Goal: Information Seeking & Learning: Check status

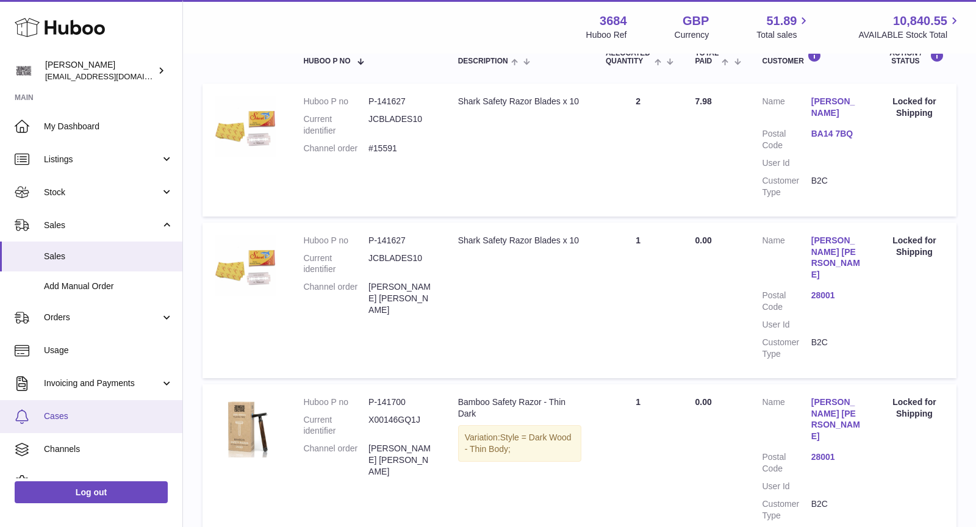
click at [79, 419] on span "Cases" at bounding box center [108, 417] width 129 height 12
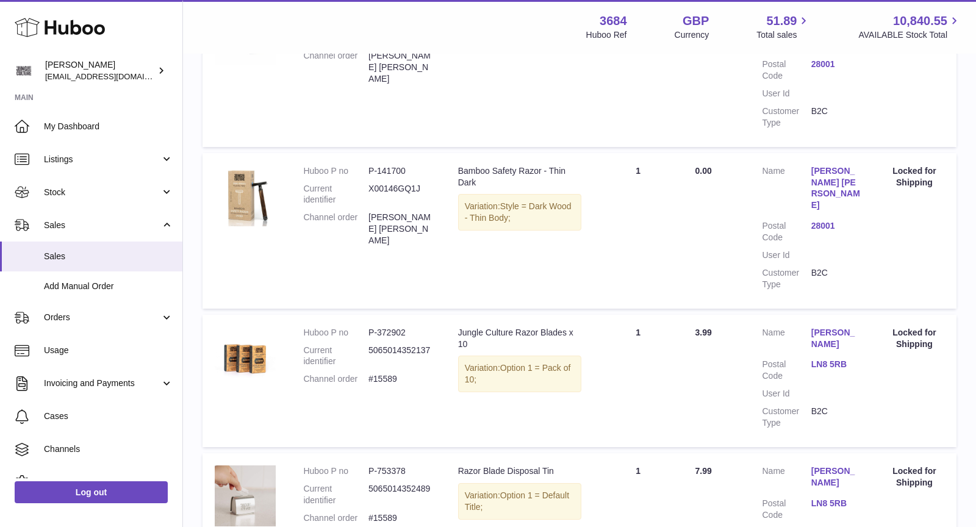
scroll to position [474, 0]
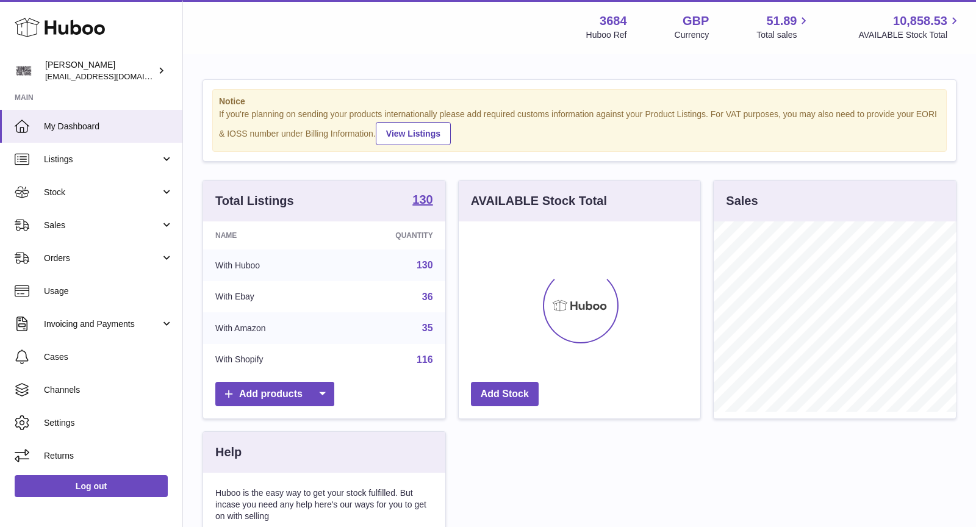
scroll to position [190, 242]
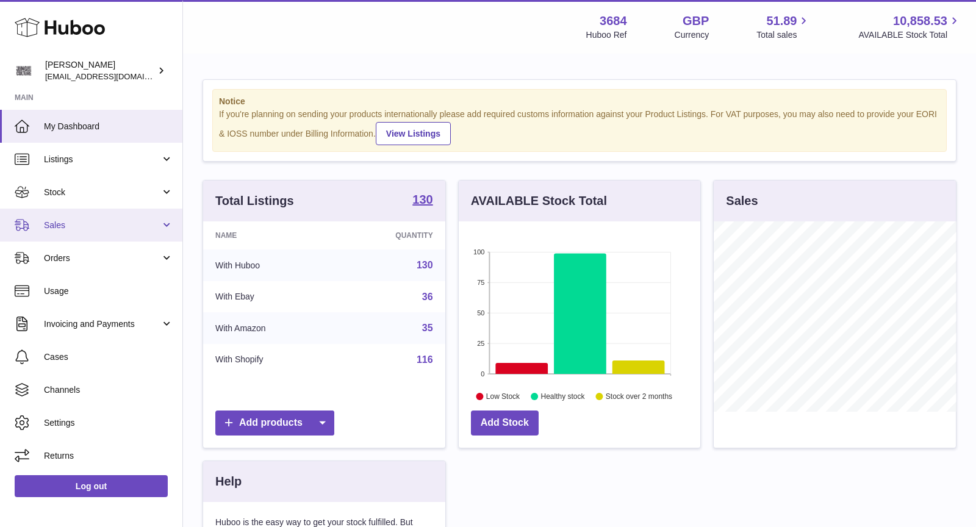
click at [110, 230] on span "Sales" at bounding box center [102, 226] width 117 height 12
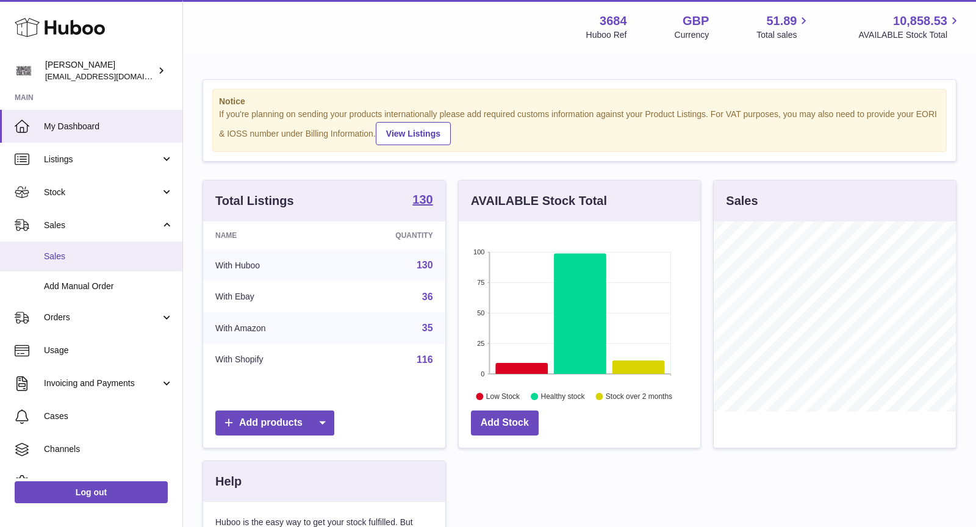
click at [103, 258] on span "Sales" at bounding box center [108, 257] width 129 height 12
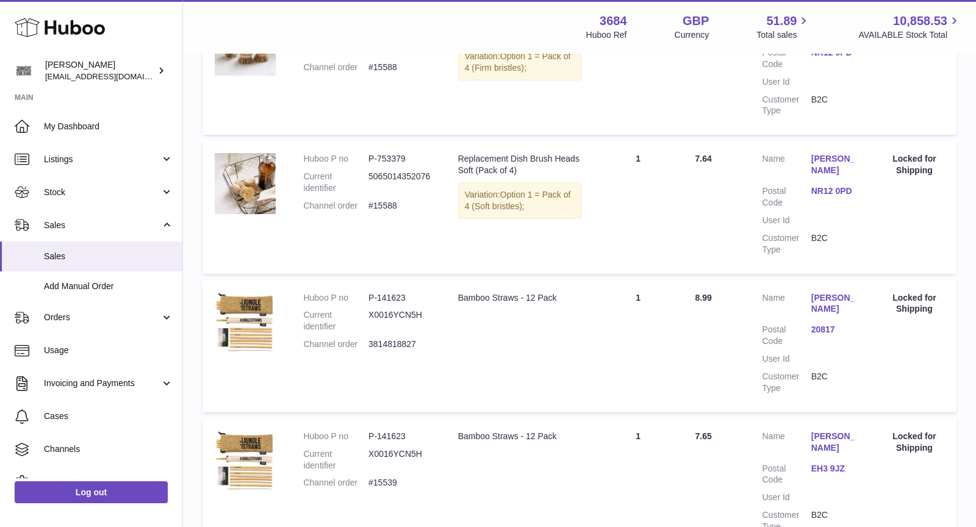
scroll to position [1123, 0]
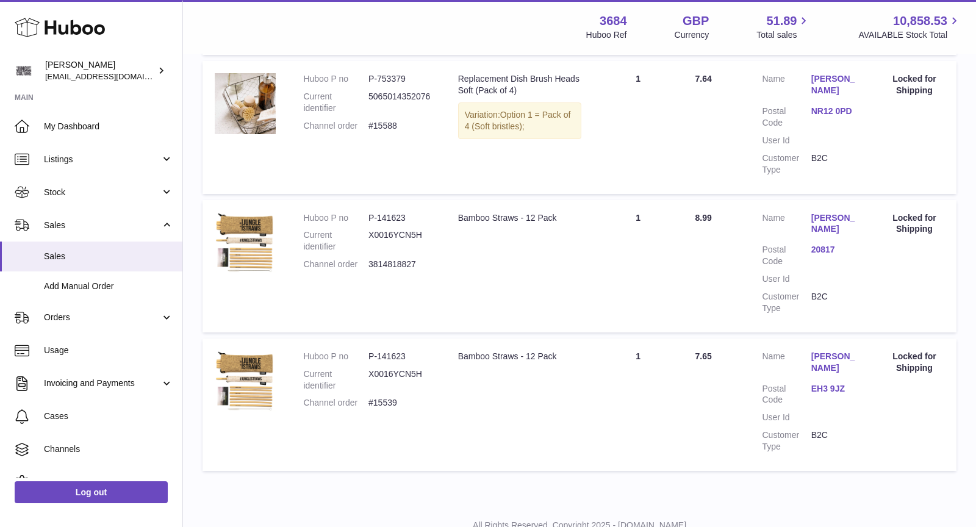
click at [391, 397] on dd "#15539" at bounding box center [401, 403] width 65 height 12
copy dd "15539"
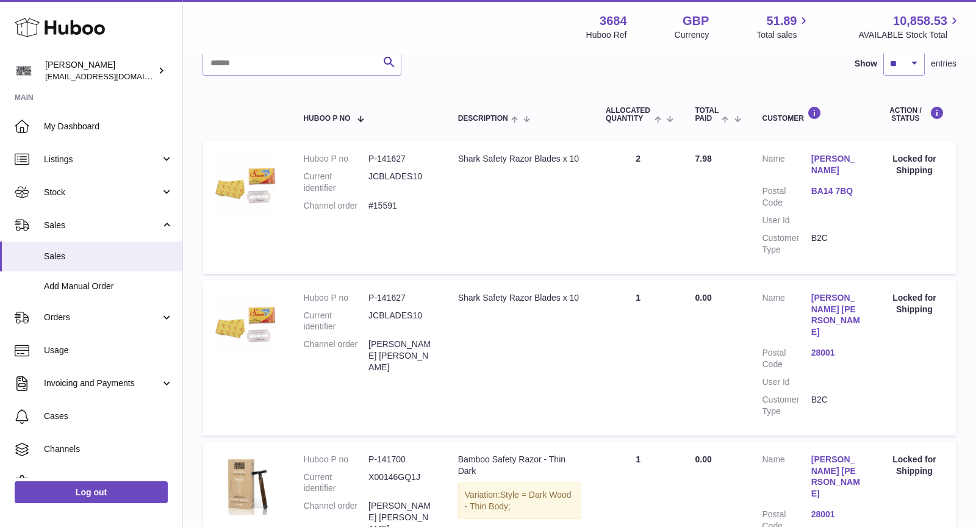
scroll to position [0, 0]
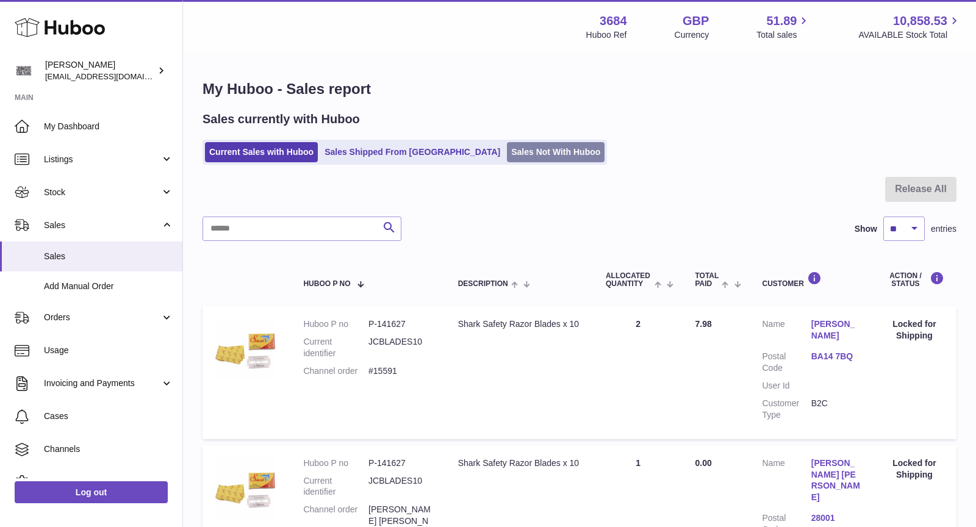
click at [511, 151] on link "Sales Not With Huboo" at bounding box center [556, 152] width 98 height 20
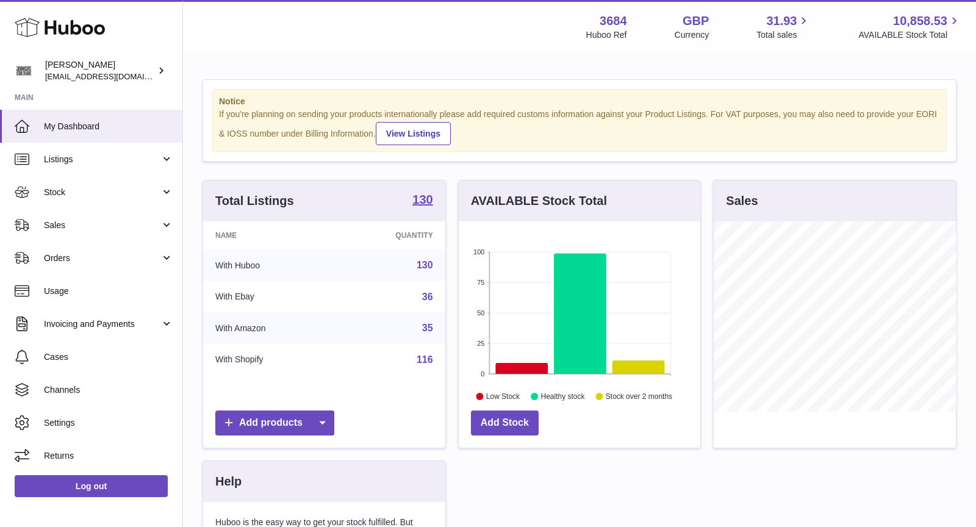
scroll to position [190, 242]
click at [73, 212] on link "Sales" at bounding box center [91, 225] width 182 height 33
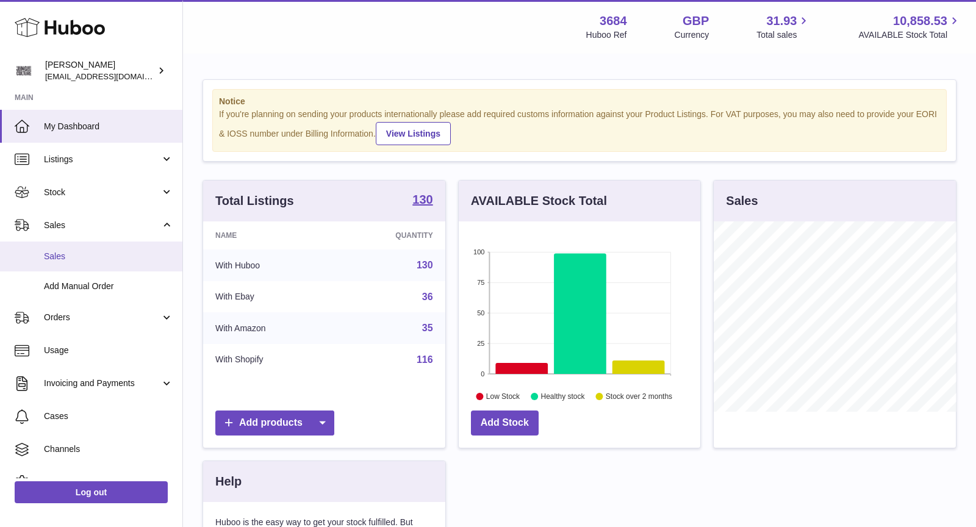
click at [77, 258] on span "Sales" at bounding box center [108, 257] width 129 height 12
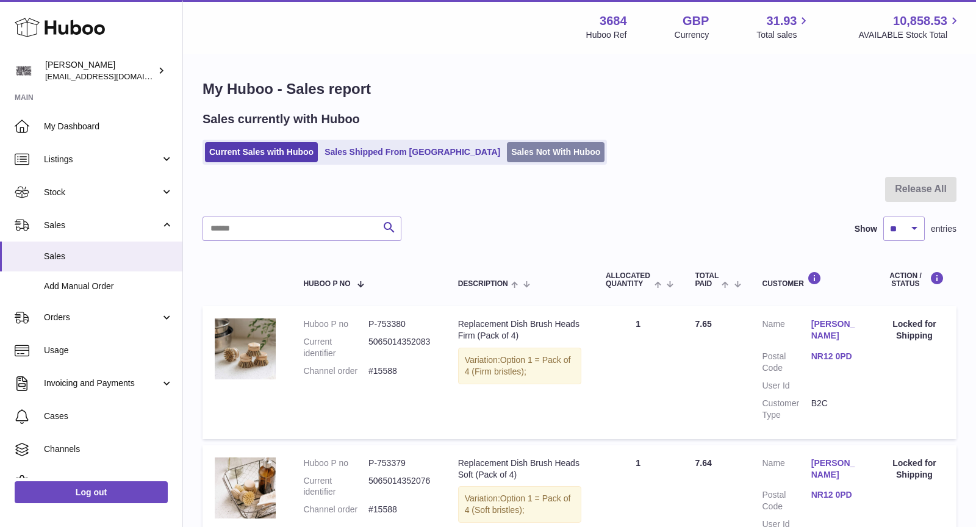
click at [511, 151] on link "Sales Not With Huboo" at bounding box center [556, 152] width 98 height 20
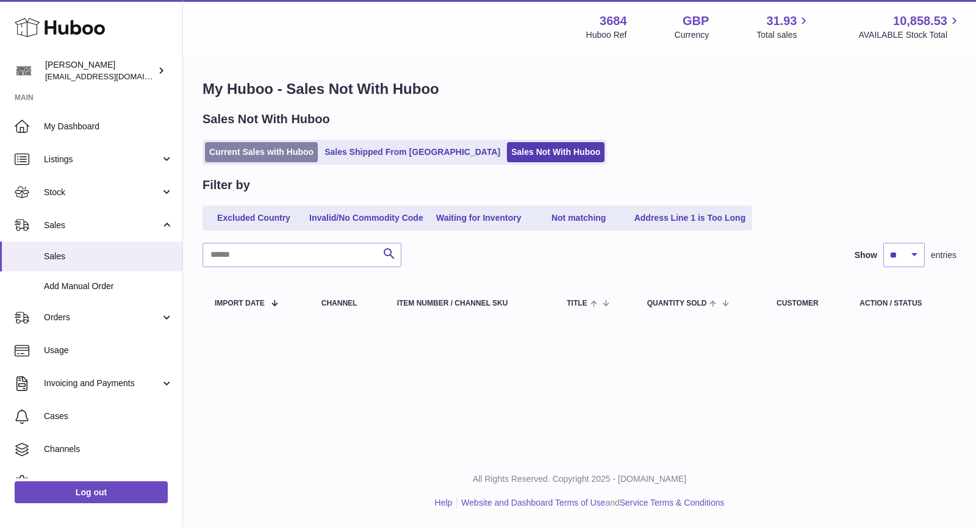
click at [268, 154] on link "Current Sales with Huboo" at bounding box center [261, 152] width 113 height 20
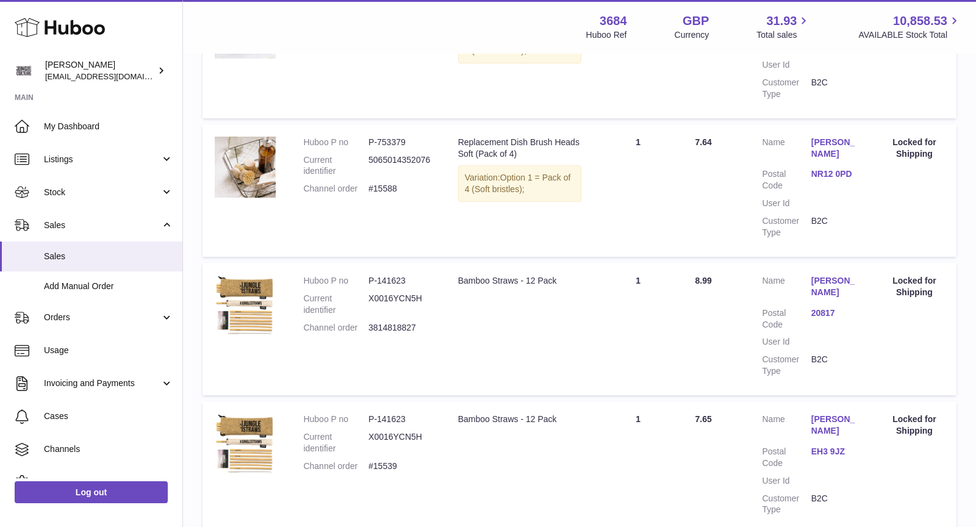
scroll to position [430, 0]
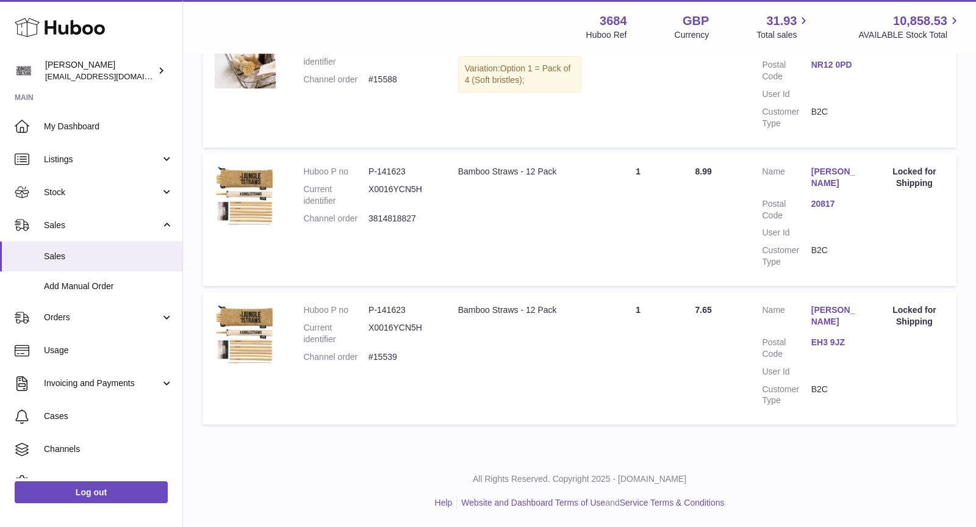
drag, startPoint x: 405, startPoint y: 357, endPoint x: 305, endPoint y: 356, distance: 99.5
click at [305, 356] on dl "Huboo P no P-141623 Current identifier X0016YCN5H Channel order #15539" at bounding box center [368, 337] width 130 height 65
copy dl "Channel order #15539"
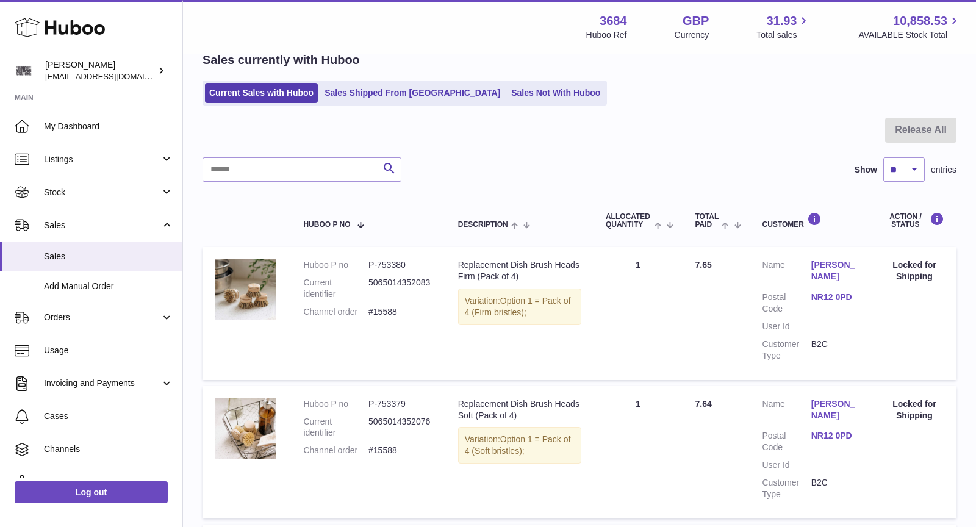
scroll to position [0, 0]
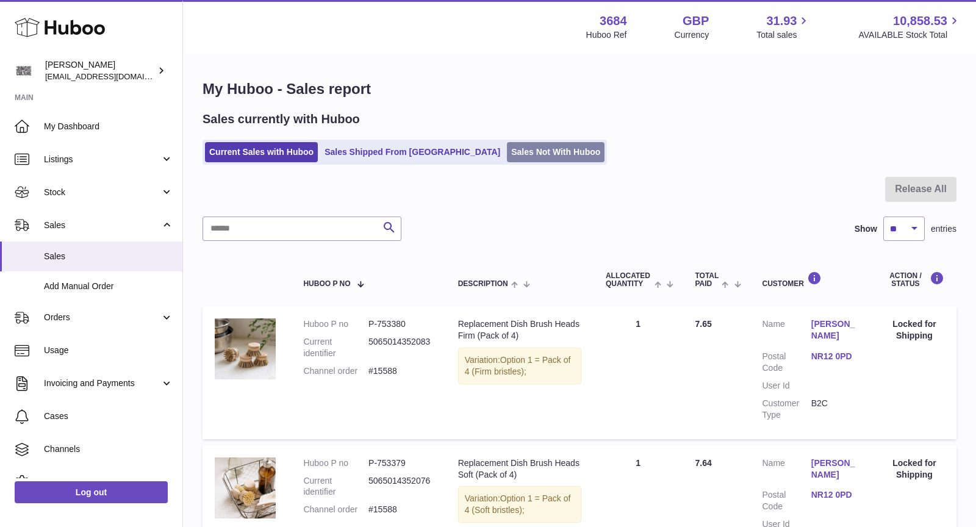
click at [511, 146] on link "Sales Not With Huboo" at bounding box center [556, 152] width 98 height 20
